Goal: Information Seeking & Learning: Learn about a topic

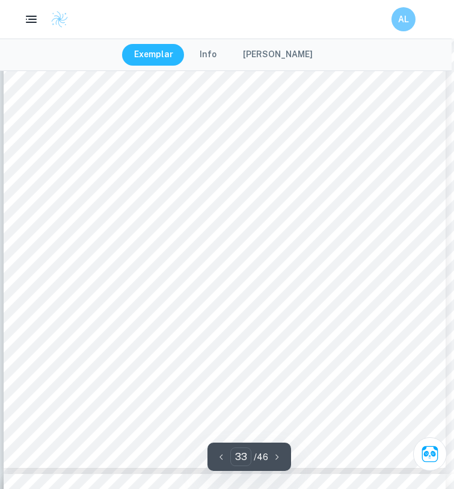
scroll to position [20107, 2]
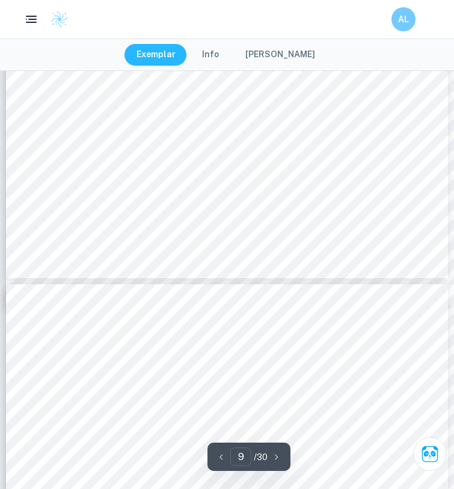
scroll to position [5599, 0]
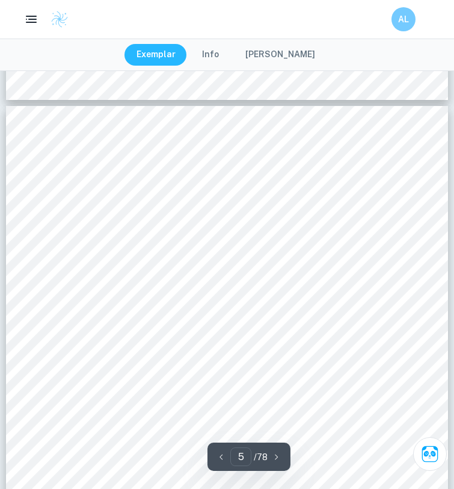
scroll to position [2644, 0]
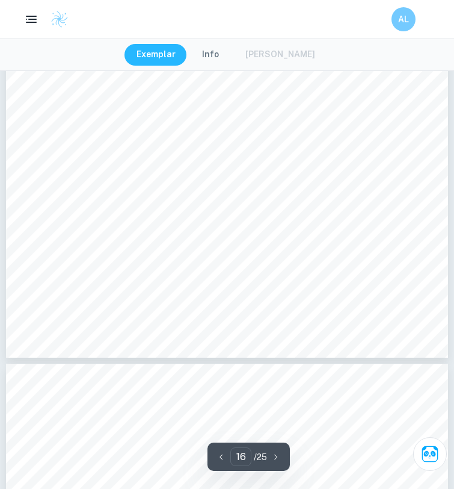
scroll to position [10268, 0]
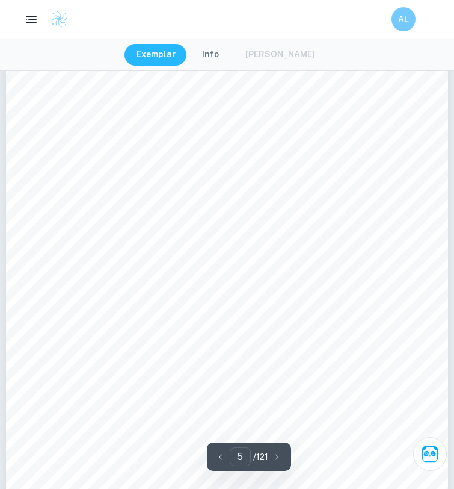
scroll to position [2735, 0]
